Goal: Task Accomplishment & Management: Manage account settings

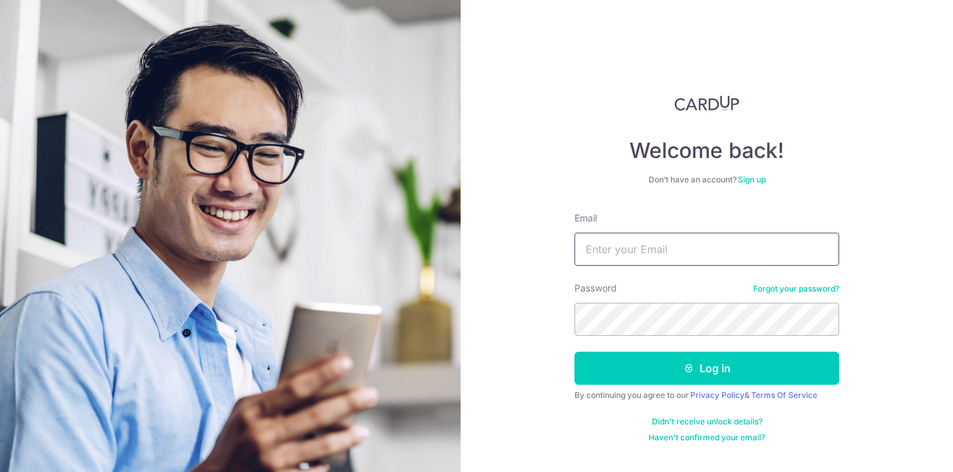
click at [629, 234] on input "Email" at bounding box center [706, 249] width 265 height 33
type input "[EMAIL_ADDRESS][DOMAIN_NAME]"
click at [574, 352] on button "Log in" at bounding box center [706, 368] width 265 height 33
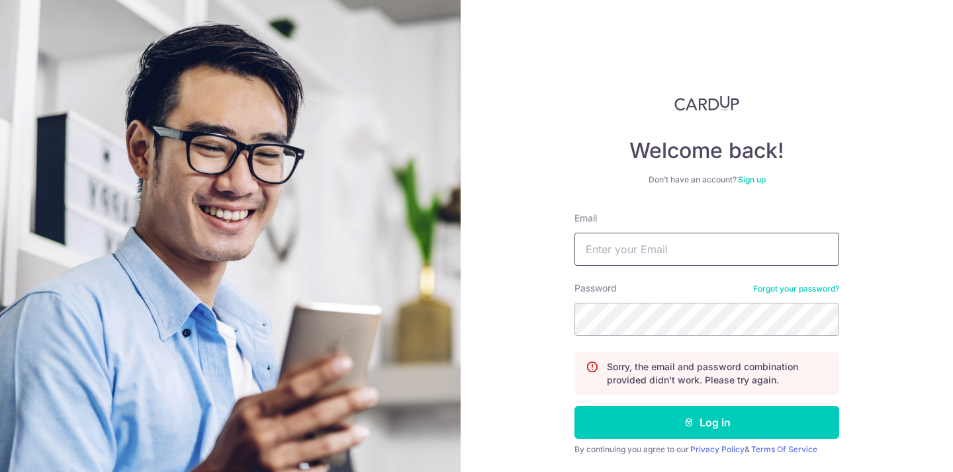
click at [673, 255] on input "Email" at bounding box center [706, 249] width 265 height 33
type input "[EMAIL_ADDRESS][DOMAIN_NAME]"
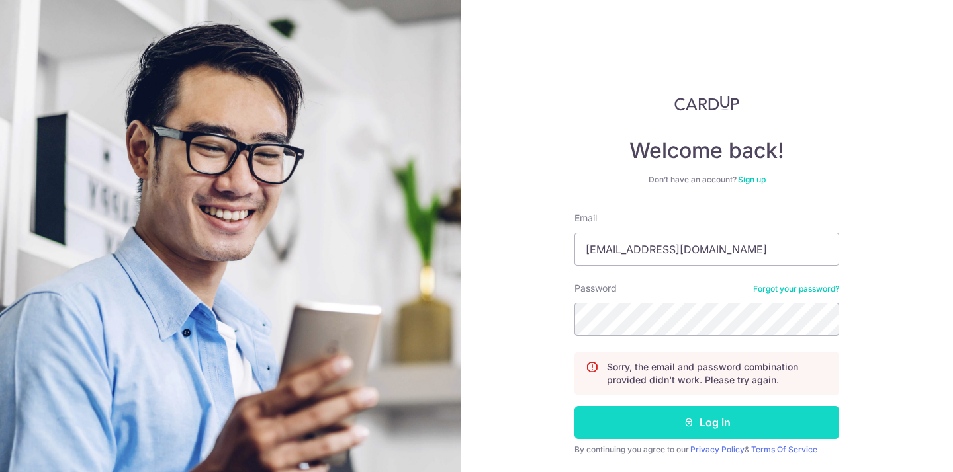
click at [671, 408] on button "Log in" at bounding box center [706, 422] width 265 height 33
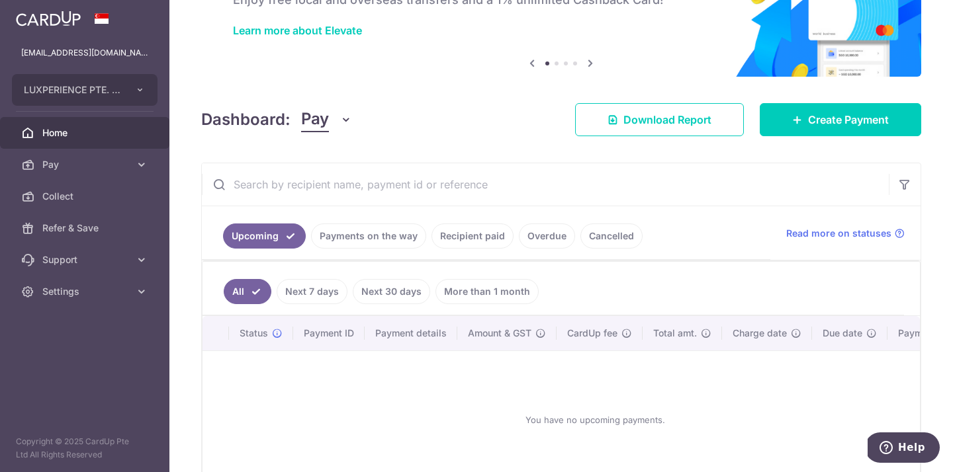
scroll to position [91, 0]
